Goal: Transaction & Acquisition: Purchase product/service

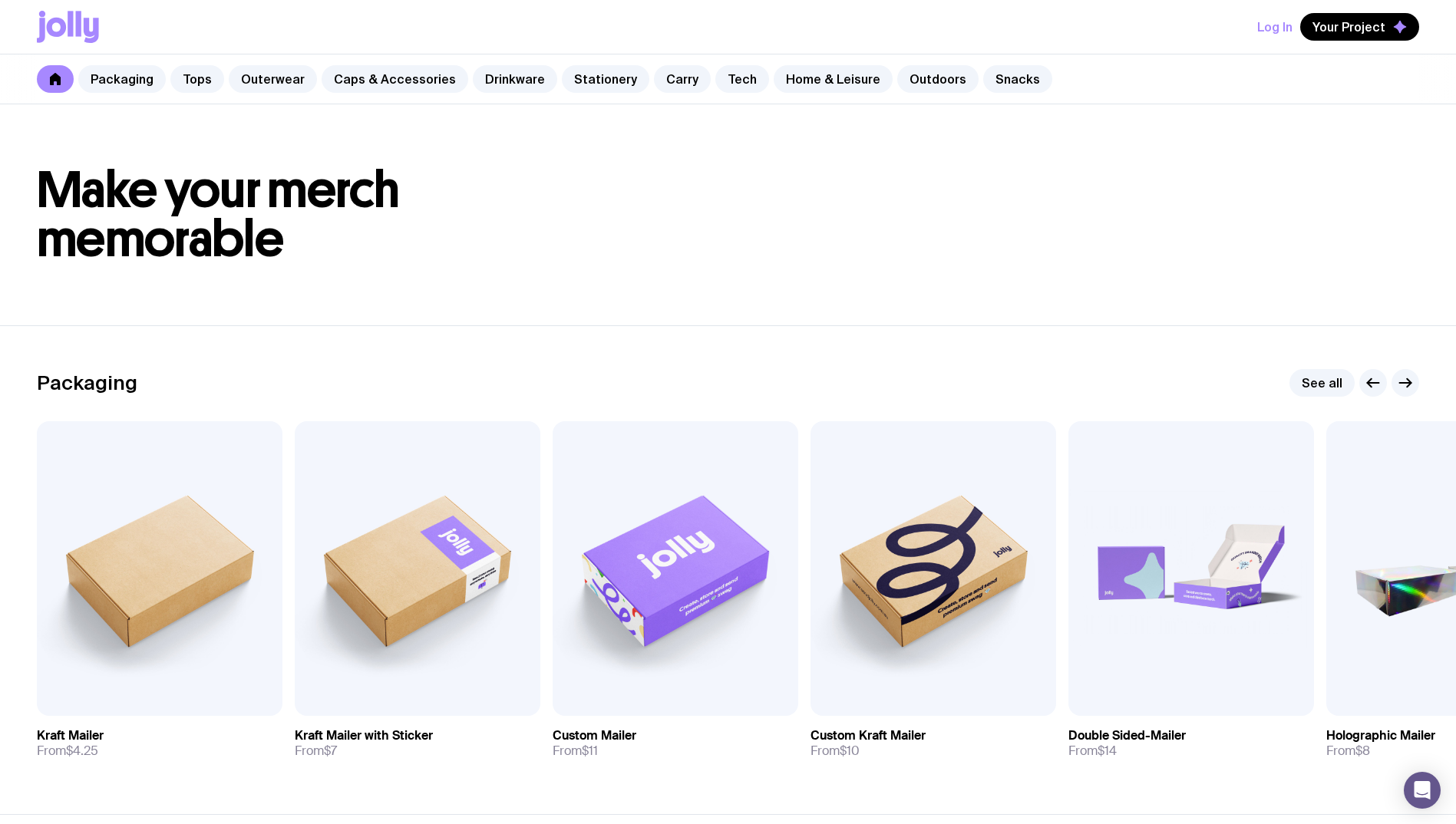
click at [1277, 25] on button "Log In" at bounding box center [1275, 26] width 36 height 28
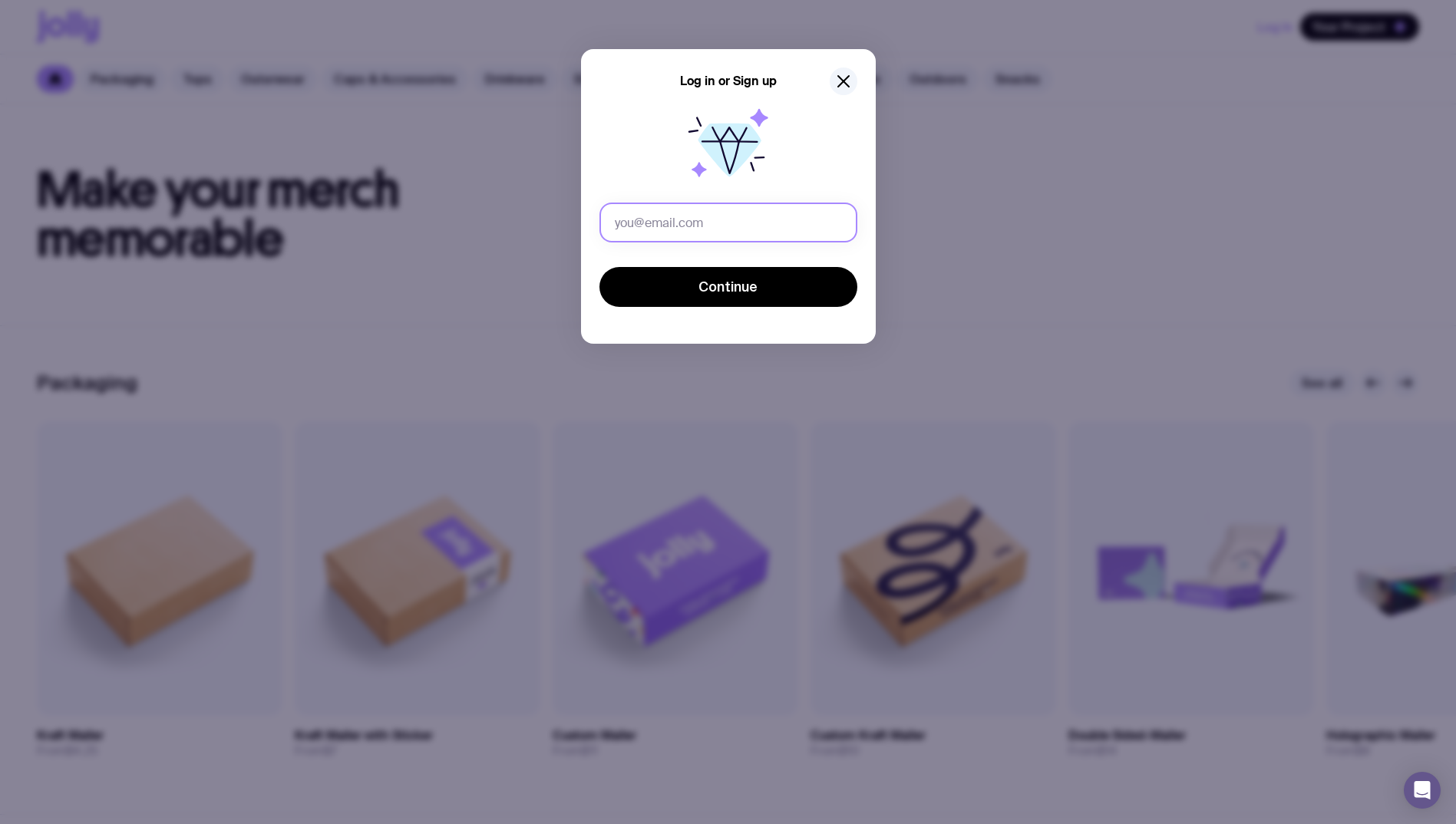
click at [779, 211] on input "text" at bounding box center [728, 222] width 258 height 40
type input "[EMAIL_ADDRESS][DOMAIN_NAME]"
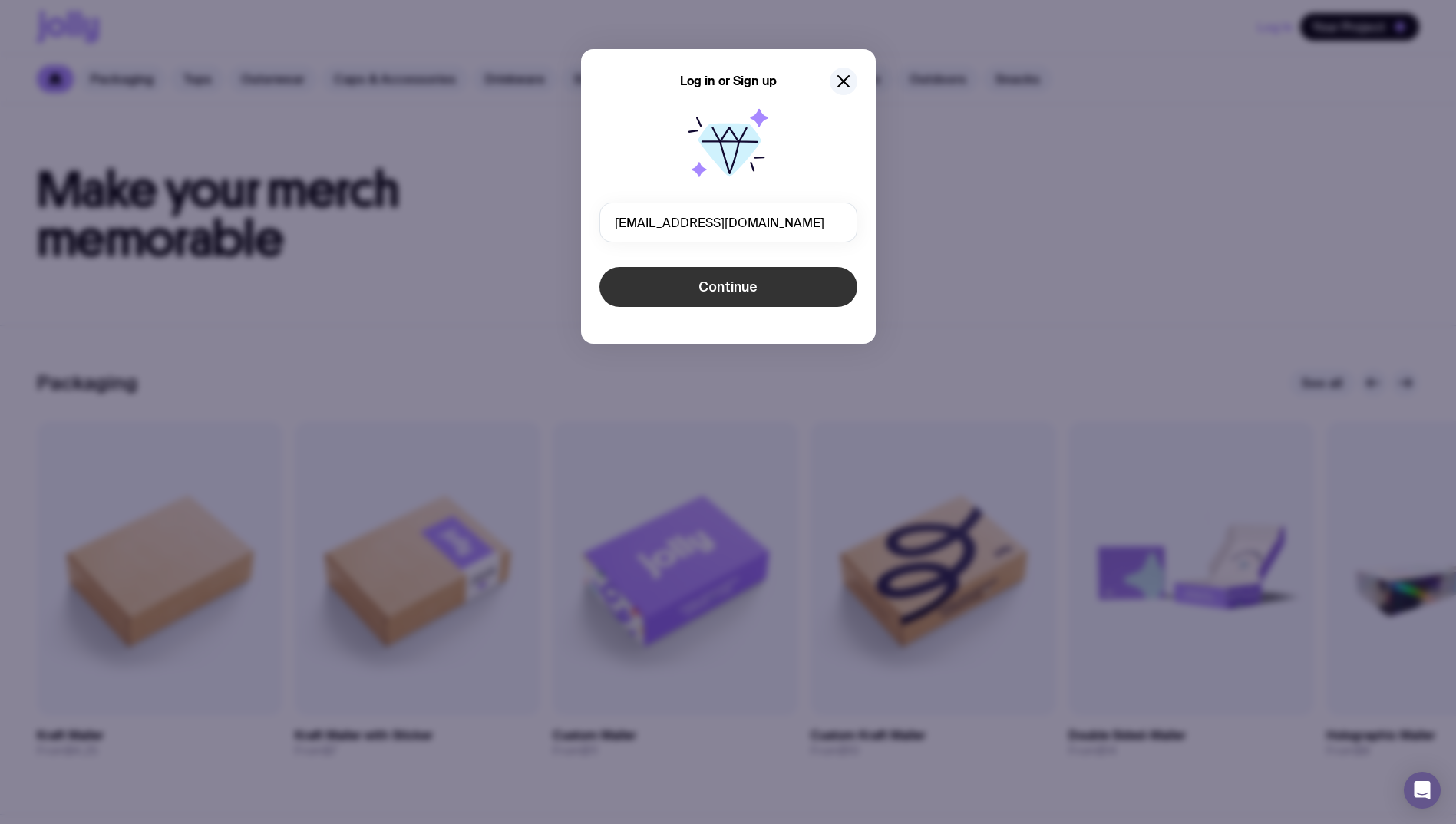
click at [688, 297] on button "Continue" at bounding box center [728, 287] width 258 height 40
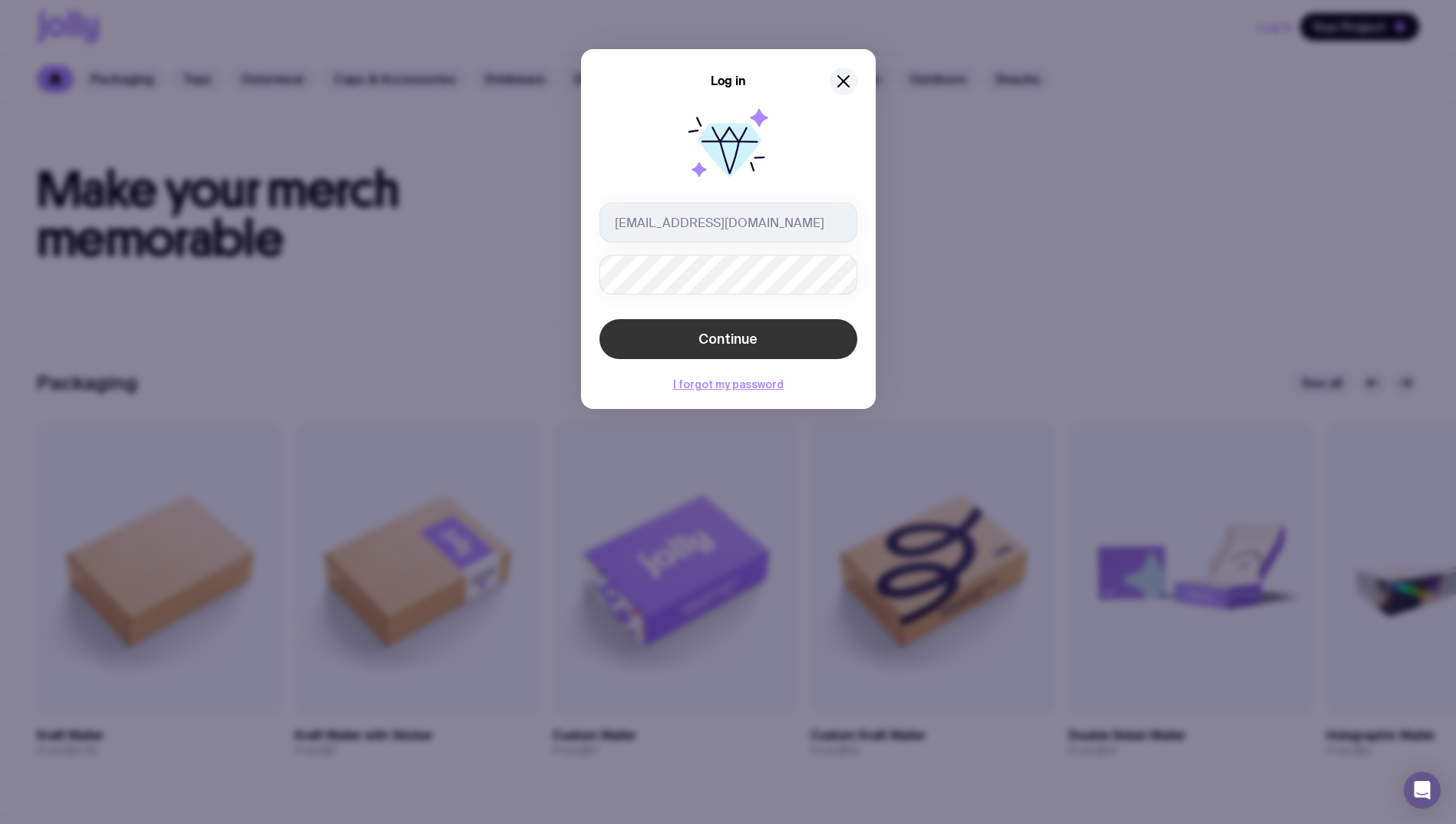
click at [743, 352] on button "Continue" at bounding box center [728, 339] width 258 height 40
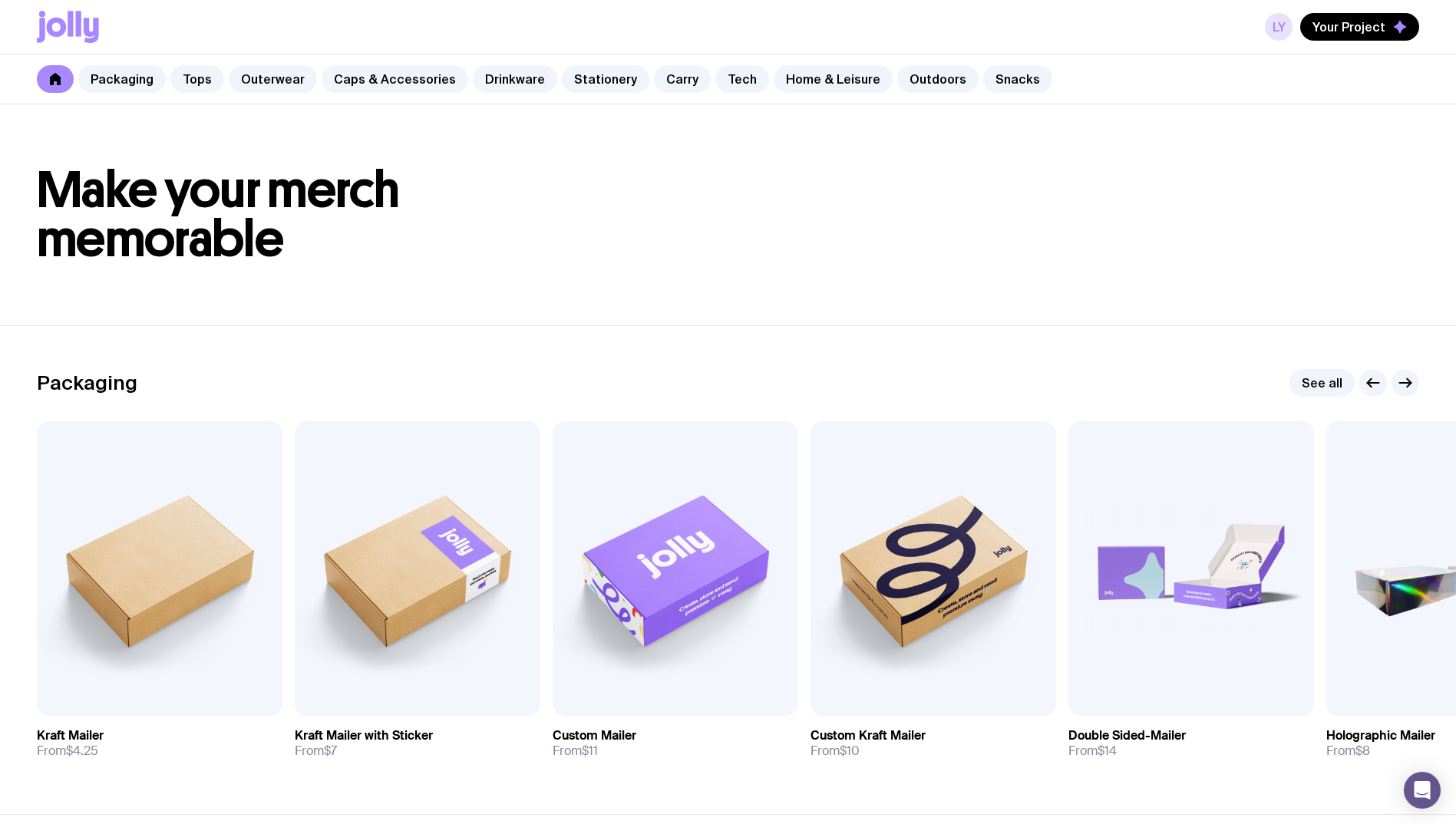
click at [1276, 24] on link "LY" at bounding box center [1278, 26] width 28 height 28
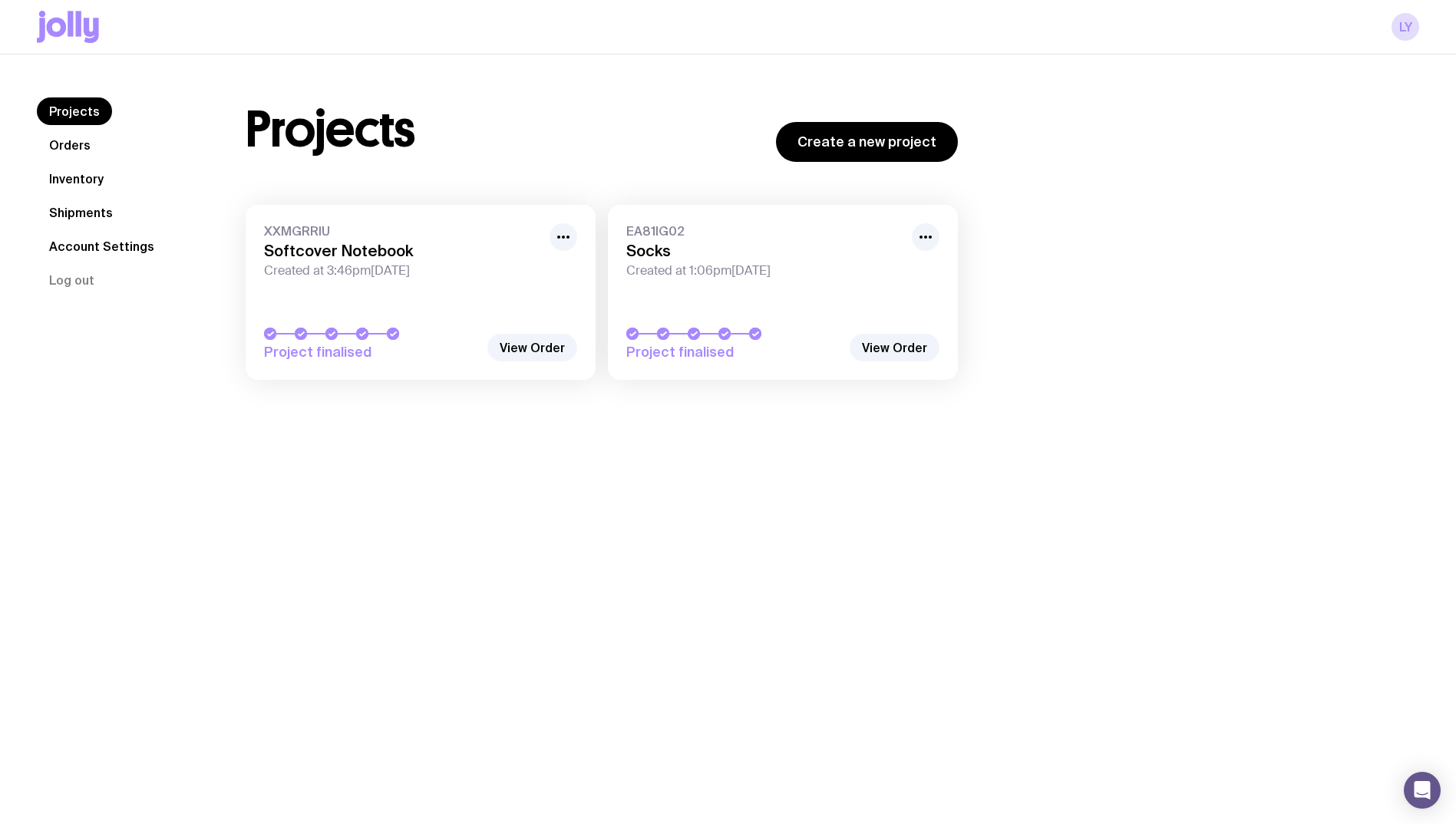
click at [418, 245] on h3 "Softcover Notebook" at bounding box center [402, 251] width 276 height 18
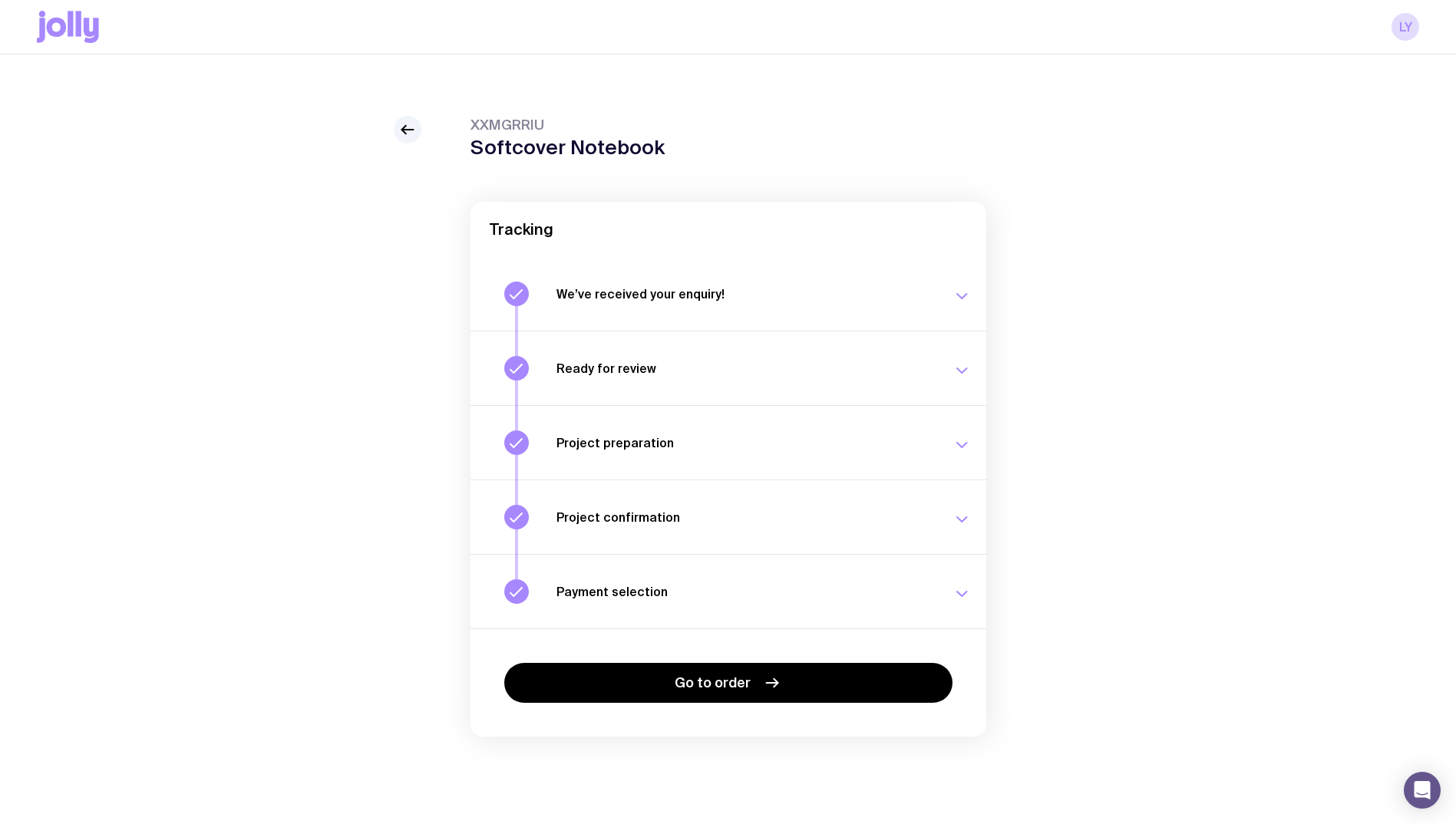
click at [796, 618] on button "Payment selection Choose your payment option to finalise your swag project. [DA…" at bounding box center [728, 592] width 516 height 74
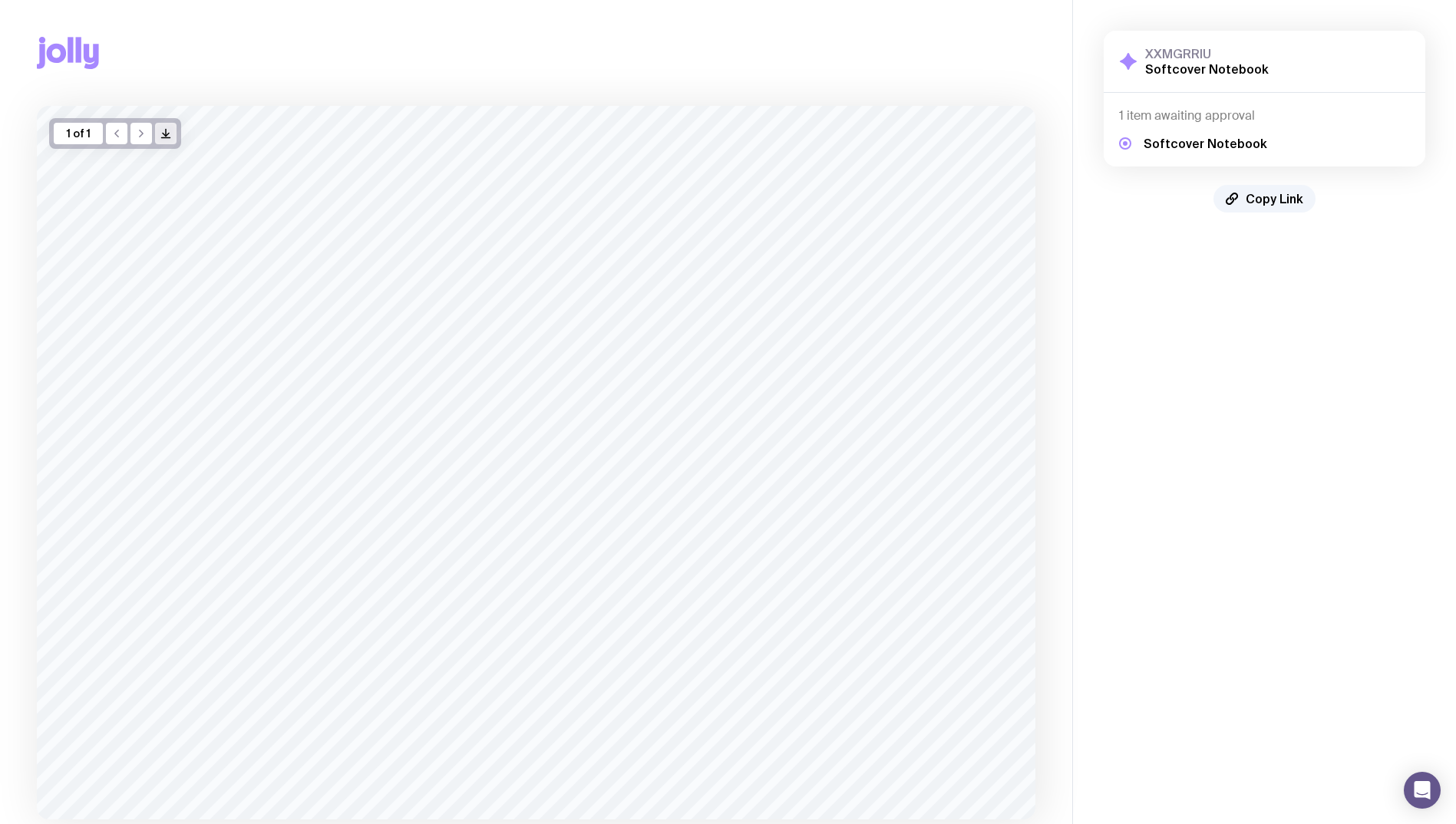
click at [169, 134] on icon "/> />" at bounding box center [166, 134] width 13 height 13
